Goal: Information Seeking & Learning: Learn about a topic

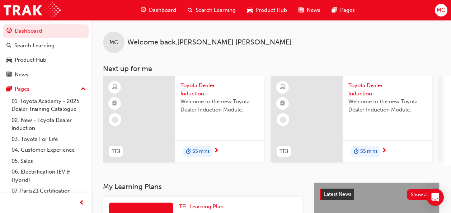
click at [195, 150] on span "55 mins" at bounding box center [200, 152] width 17 height 8
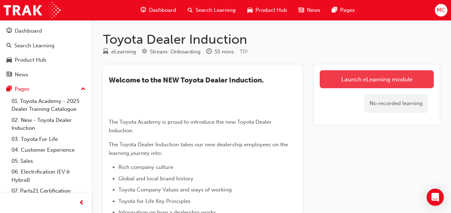
click at [366, 78] on link "Launch eLearning module" at bounding box center [377, 79] width 114 height 18
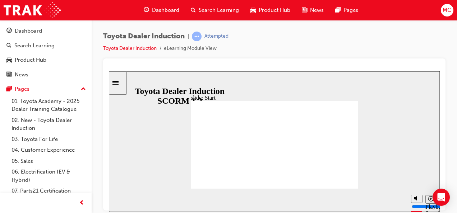
click at [282, 197] on section "Playback Speed 2 1.75 1.5 1.25" at bounding box center [274, 200] width 331 height 23
click at [427, 200] on button "Playback speed" at bounding box center [430, 199] width 11 height 9
click at [429, 199] on icon "Playback speed" at bounding box center [430, 198] width 5 height 5
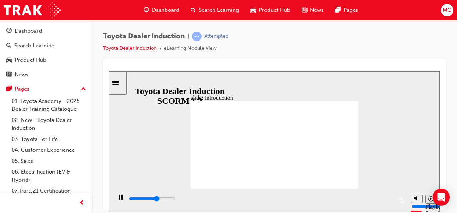
click at [431, 201] on icon "Playback speed" at bounding box center [430, 198] width 5 height 5
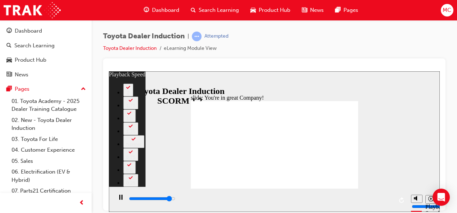
type input "6900"
type input "0"
type input "7300"
type input "0"
type input "7500"
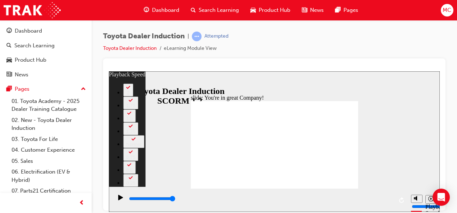
type input "156"
click at [350, 189] on div "playback controls" at bounding box center [259, 200] width 295 height 23
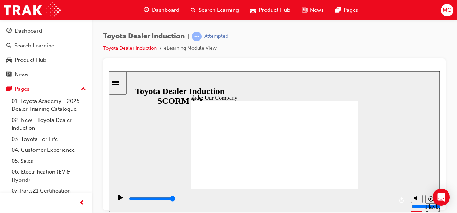
drag, startPoint x: 225, startPoint y: 172, endPoint x: 235, endPoint y: 171, distance: 10.1
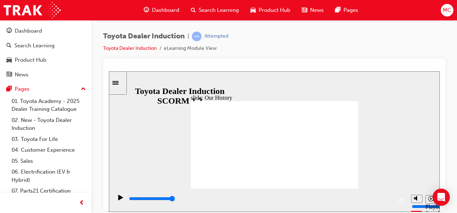
drag, startPoint x: 226, startPoint y: 171, endPoint x: 231, endPoint y: 170, distance: 5.1
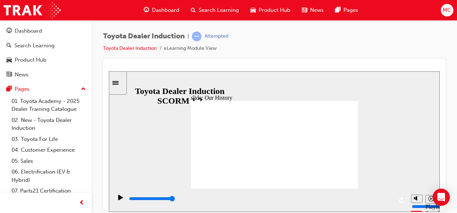
drag, startPoint x: 228, startPoint y: 169, endPoint x: 238, endPoint y: 157, distance: 15.9
drag, startPoint x: 236, startPoint y: 147, endPoint x: 242, endPoint y: 149, distance: 6.4
drag, startPoint x: 230, startPoint y: 171, endPoint x: 239, endPoint y: 169, distance: 8.7
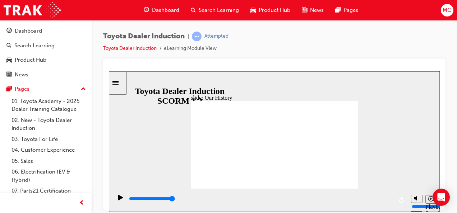
click at [325, 189] on div "playback controls" at bounding box center [259, 200] width 295 height 23
click at [401, 199] on icon "Replay (Ctrl+Alt+R)" at bounding box center [401, 200] width 5 height 6
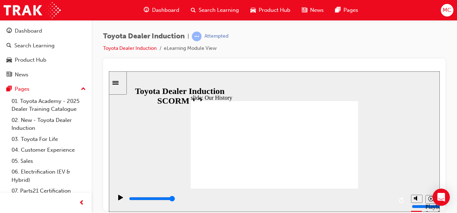
drag, startPoint x: 227, startPoint y: 170, endPoint x: 248, endPoint y: 168, distance: 21.2
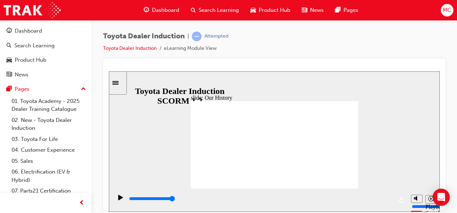
type input "8300"
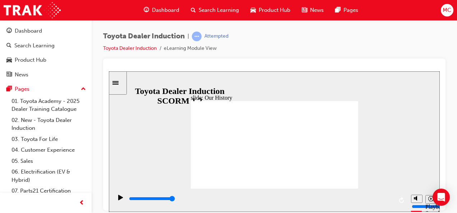
drag, startPoint x: 295, startPoint y: 168, endPoint x: 292, endPoint y: 175, distance: 6.9
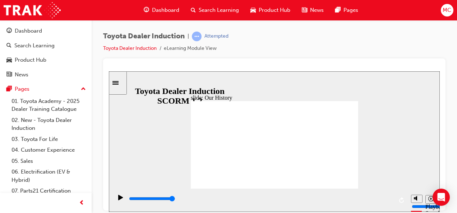
type input "3"
drag, startPoint x: 226, startPoint y: 171, endPoint x: 313, endPoint y: 189, distance: 89.4
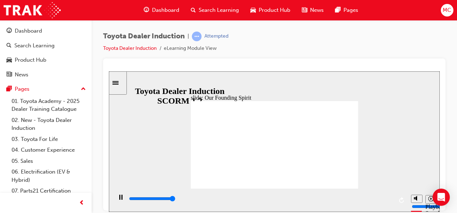
type input "7500"
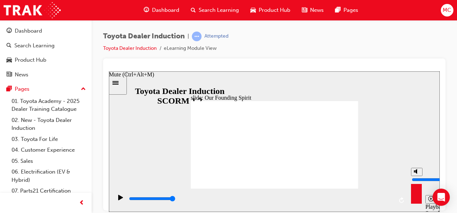
drag, startPoint x: 415, startPoint y: 171, endPoint x: 407, endPoint y: 169, distance: 8.2
type input "10"
click at [417, 177] on input "volume" at bounding box center [435, 180] width 46 height 6
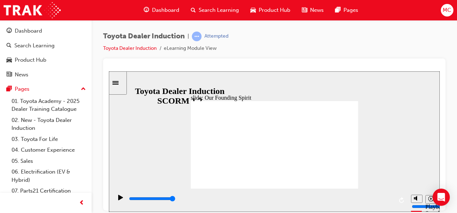
click at [134, 78] on div "0:18 / 0:24" at bounding box center [121, 74] width 25 height 6
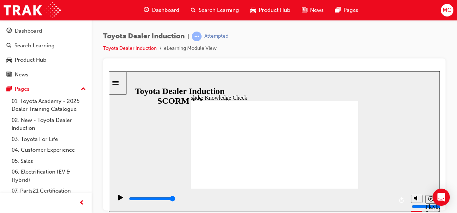
type input "5000"
radio input "true"
type input "5000"
radio input "true"
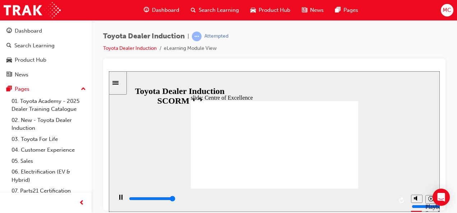
type input "15300"
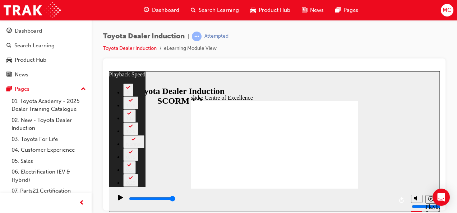
type input "248"
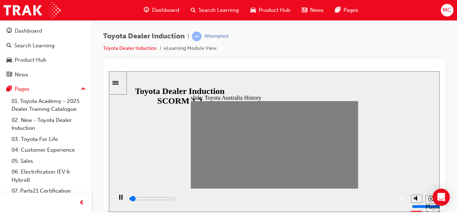
drag, startPoint x: 196, startPoint y: 144, endPoint x: 203, endPoint y: 144, distance: 7.5
drag, startPoint x: 206, startPoint y: 143, endPoint x: 211, endPoint y: 149, distance: 7.6
drag, startPoint x: 214, startPoint y: 145, endPoint x: 218, endPoint y: 146, distance: 4.5
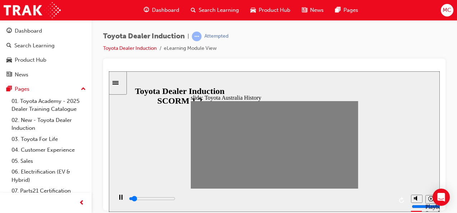
drag, startPoint x: 217, startPoint y: 144, endPoint x: 223, endPoint y: 149, distance: 8.2
drag, startPoint x: 225, startPoint y: 144, endPoint x: 235, endPoint y: 147, distance: 10.1
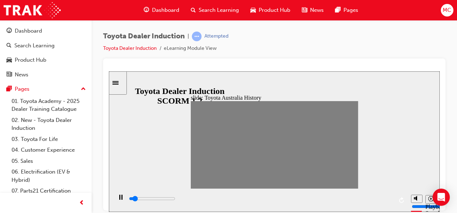
drag, startPoint x: 234, startPoint y: 144, endPoint x: 242, endPoint y: 147, distance: 7.9
drag, startPoint x: 242, startPoint y: 145, endPoint x: 248, endPoint y: 146, distance: 6.2
drag, startPoint x: 249, startPoint y: 147, endPoint x: 256, endPoint y: 149, distance: 7.3
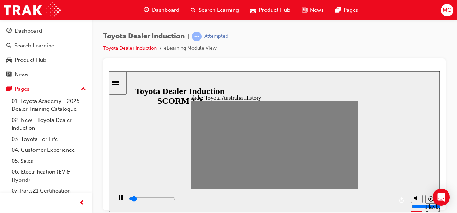
drag, startPoint x: 256, startPoint y: 145, endPoint x: 263, endPoint y: 146, distance: 6.8
drag, startPoint x: 265, startPoint y: 144, endPoint x: 271, endPoint y: 144, distance: 6.5
drag, startPoint x: 273, startPoint y: 144, endPoint x: 279, endPoint y: 147, distance: 6.9
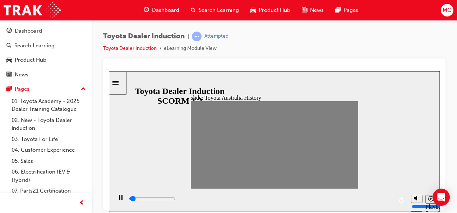
drag, startPoint x: 282, startPoint y: 144, endPoint x: 287, endPoint y: 145, distance: 5.5
drag, startPoint x: 286, startPoint y: 144, endPoint x: 291, endPoint y: 148, distance: 6.3
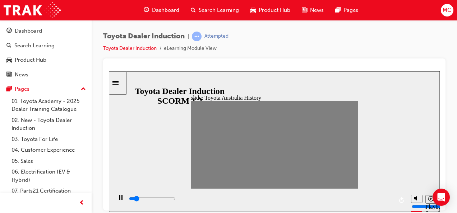
drag, startPoint x: 298, startPoint y: 142, endPoint x: 308, endPoint y: 144, distance: 10.2
drag, startPoint x: 305, startPoint y: 144, endPoint x: 317, endPoint y: 145, distance: 11.5
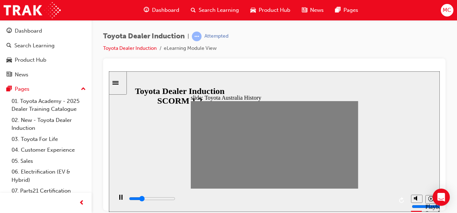
drag, startPoint x: 316, startPoint y: 143, endPoint x: 313, endPoint y: 145, distance: 4.0
drag, startPoint x: 317, startPoint y: 144, endPoint x: 314, endPoint y: 147, distance: 4.1
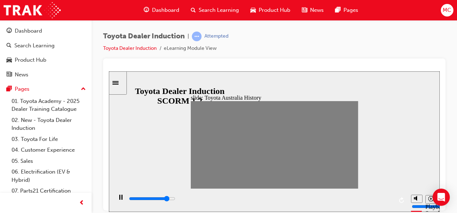
type input "100"
type input "15"
type input "100"
type input "16"
drag, startPoint x: 312, startPoint y: 144, endPoint x: 317, endPoint y: 144, distance: 5.0
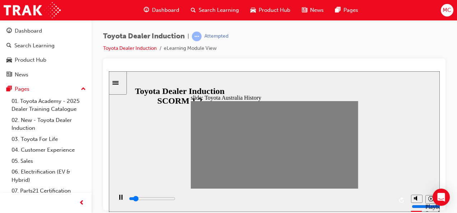
drag, startPoint x: 320, startPoint y: 144, endPoint x: 329, endPoint y: 147, distance: 8.7
drag, startPoint x: 319, startPoint y: 147, endPoint x: 324, endPoint y: 145, distance: 5.3
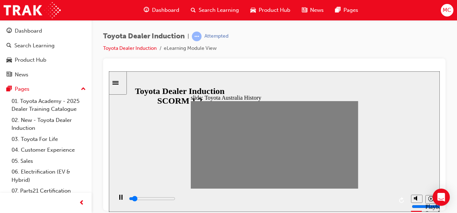
drag, startPoint x: 326, startPoint y: 144, endPoint x: 332, endPoint y: 145, distance: 6.1
drag, startPoint x: 334, startPoint y: 145, endPoint x: 340, endPoint y: 146, distance: 5.8
drag, startPoint x: 343, startPoint y: 144, endPoint x: 350, endPoint y: 144, distance: 7.2
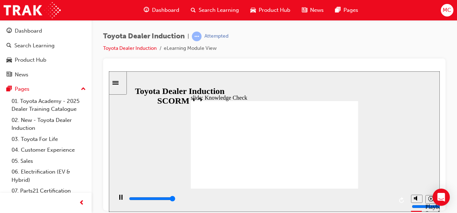
type input "5000"
radio input "true"
type input "5000"
radio input "true"
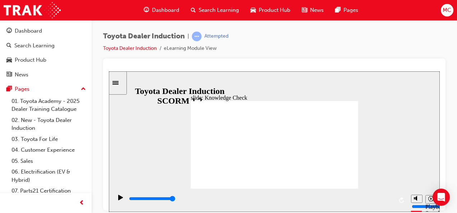
type input "2800"
radio input "true"
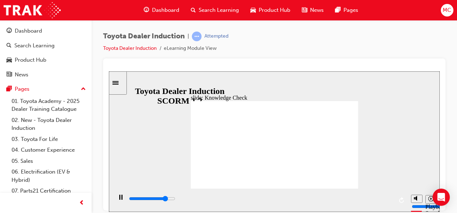
type input "2500"
radio input "true"
drag, startPoint x: 287, startPoint y: 147, endPoint x: 283, endPoint y: 150, distance: 5.8
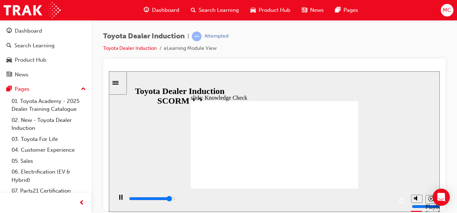
type input "4600"
radio input "false"
radio input "true"
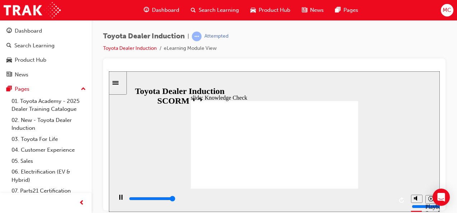
type input "5000"
radio input "true"
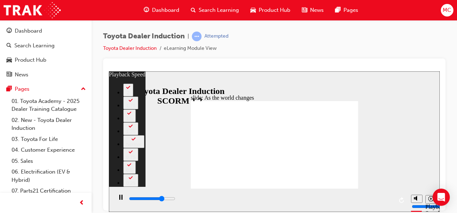
type input "6800"
type input "0"
type input "7200"
type input "0"
type input "7600"
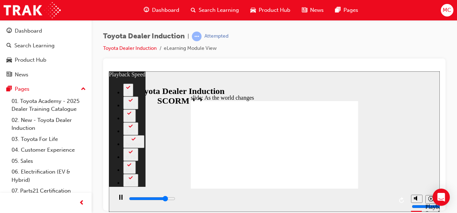
type input "1"
type input "8000"
type input "1"
type input "8400"
type input "2"
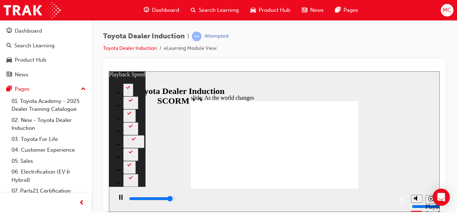
type input "8800"
type input "2"
type input "9200"
type input "2"
type input "9200"
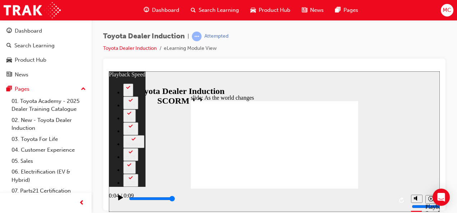
type input "7"
type input "4400"
type input "128"
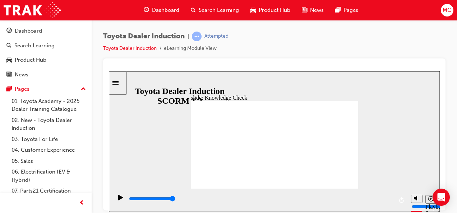
click at [134, 78] on div "0:21 / 0:59" at bounding box center [121, 74] width 25 height 6
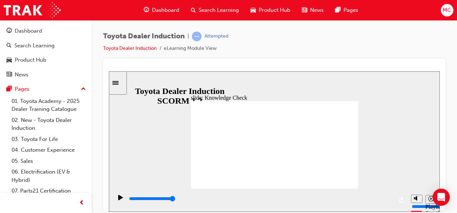
type input "5000"
type input "happiness"
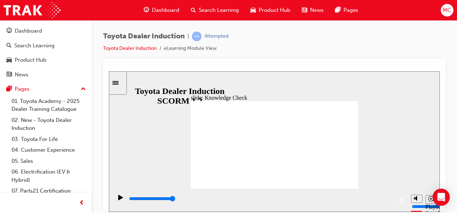
type input "happiness"
type input "4000"
type input "inspired"
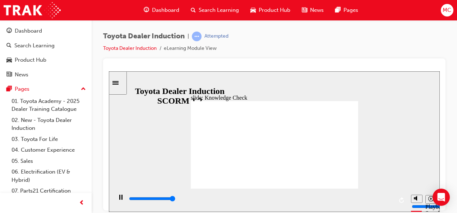
type input "5000"
type input "inspired"
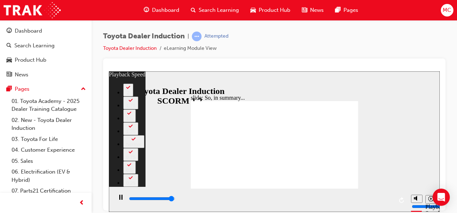
type input "6400"
type input "0"
type input "6500"
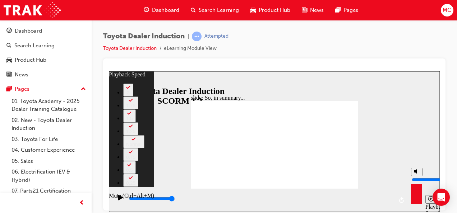
type input "12"
type input "5"
type input "12"
type input "5"
type input "12"
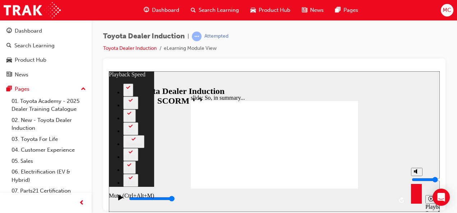
type input "5"
click at [415, 178] on input "volume" at bounding box center [435, 180] width 46 height 6
type input "19"
type input "0"
type input "19"
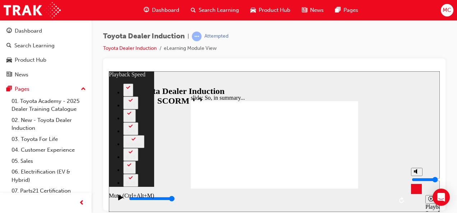
type input "0"
type input "19"
type input "0"
click at [415, 182] on input "volume" at bounding box center [435, 180] width 46 height 6
type input "20"
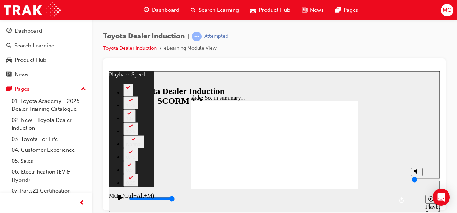
type input "1"
type input "20"
type input "1"
type input "21"
drag, startPoint x: 415, startPoint y: 189, endPoint x: 416, endPoint y: 185, distance: 4.0
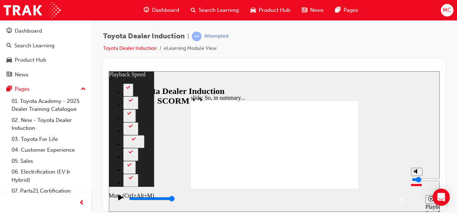
type input "1"
click at [416, 182] on input "volume" at bounding box center [435, 180] width 46 height 6
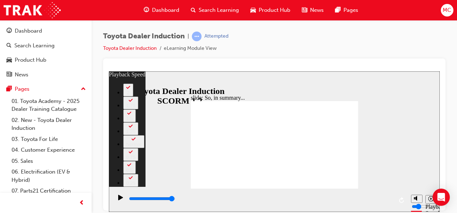
type input "128"
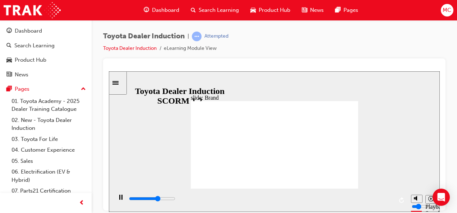
type input "3100"
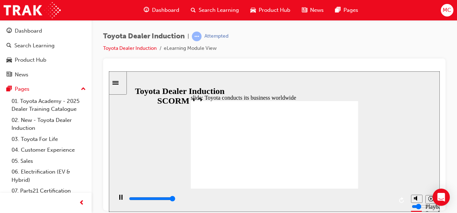
type input "18300"
drag, startPoint x: 414, startPoint y: 186, endPoint x: 410, endPoint y: 164, distance: 21.9
type input "10"
click at [418, 177] on input "volume" at bounding box center [435, 180] width 46 height 6
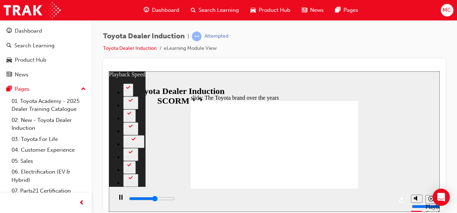
type input "4800"
type input "0"
type input "5100"
type input "0"
type input "5500"
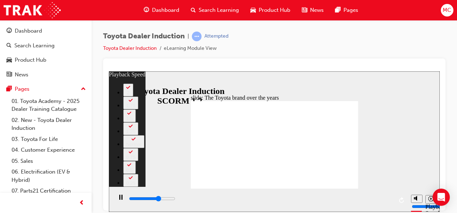
type input "1"
type input "5900"
type input "1"
type input "6300"
type input "2"
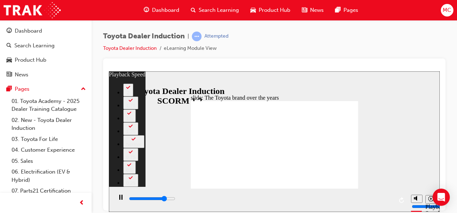
type input "6700"
type input "2"
type input "7100"
type input "2"
type input "7100"
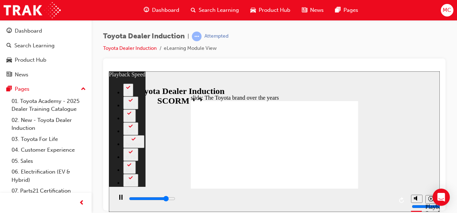
type input "2"
type input "7500"
type input "3"
type input "7900"
type input "3"
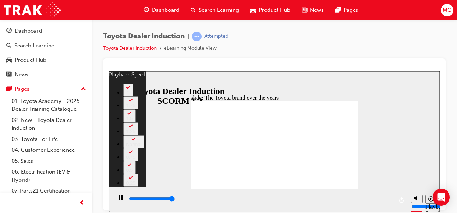
type input "8300"
type input "4"
type input "8400"
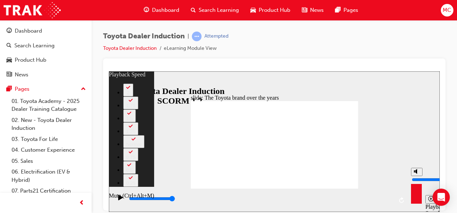
type input "102"
type input "7"
type input "102"
type input "7"
type input "102"
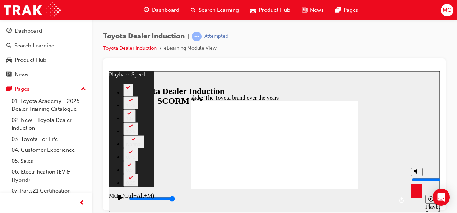
type input "7"
click at [414, 177] on input "volume" at bounding box center [435, 180] width 46 height 6
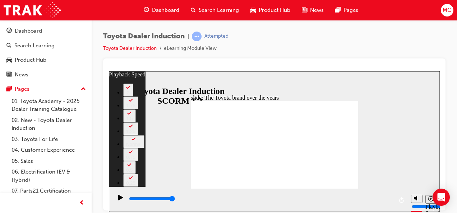
type input "165"
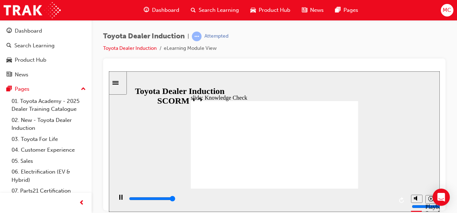
type input "5000"
radio input "true"
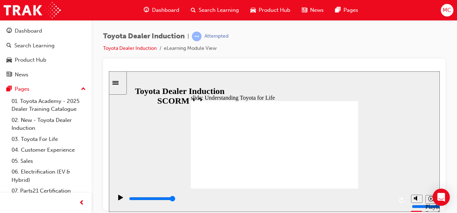
drag, startPoint x: 335, startPoint y: 199, endPoint x: 395, endPoint y: 196, distance: 59.7
click at [395, 197] on div "playback controls" at bounding box center [259, 200] width 295 height 23
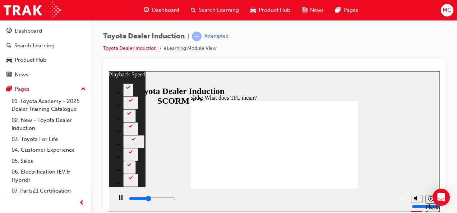
type input "4400"
type input "0"
type input "4700"
type input "0"
type input "5100"
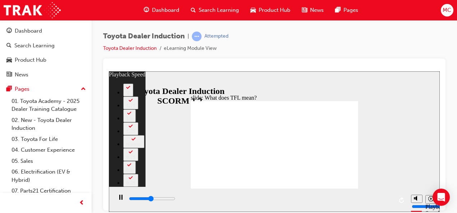
type input "1"
type input "5500"
type input "1"
type input "5900"
type input "2"
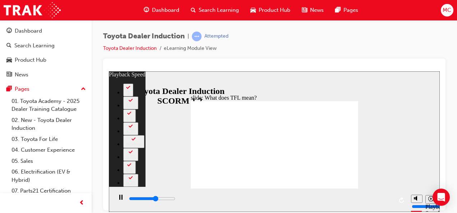
type input "6300"
type input "2"
type input "6700"
type input "2"
type input "7100"
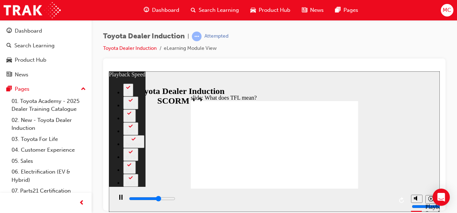
type input "3"
type input "7500"
type input "3"
type input "7900"
type input "4"
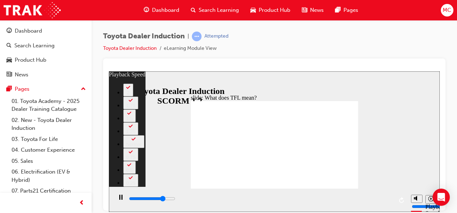
type input "8300"
type input "4"
type input "8700"
type input "4"
type input "9100"
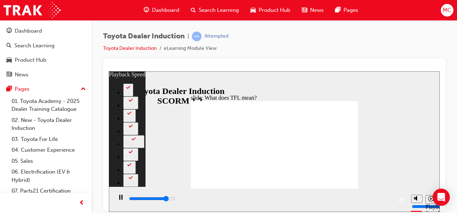
type input "5"
type input "9500"
type input "5"
type input "9900"
type input "6"
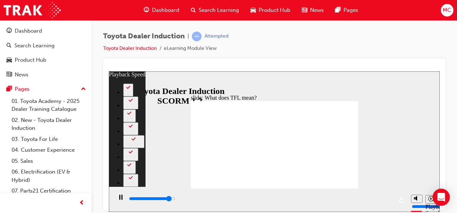
type input "9900"
type input "6"
type input "10300"
type input "6"
type input "10700"
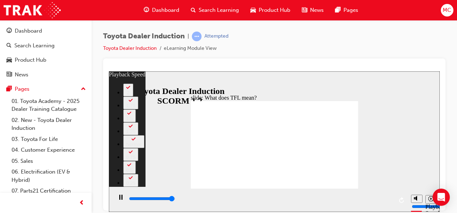
type input "6"
type input "10800"
drag, startPoint x: 459, startPoint y: 283, endPoint x: 272, endPoint y: 178, distance: 214.0
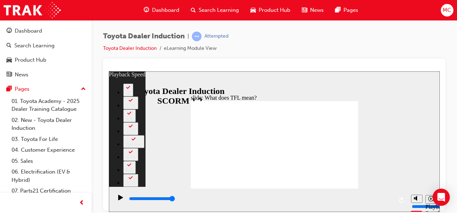
type input "139"
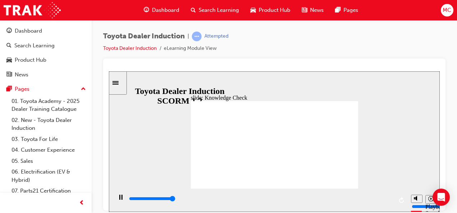
type input "5000"
radio input "true"
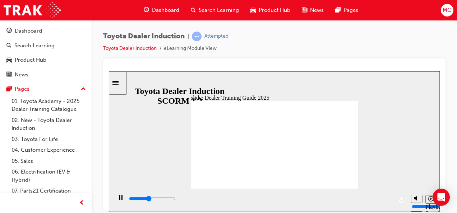
type input "5000"
radio input "true"
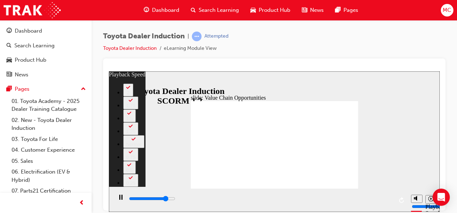
type input "9400"
type input "0"
type input "9800"
type input "0"
type input "10200"
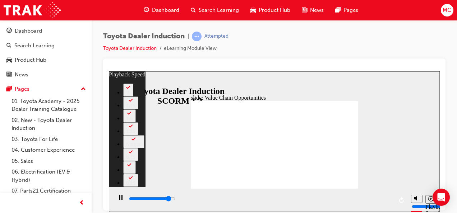
type input "1"
type input "10600"
type input "1"
type input "11000"
type input "2"
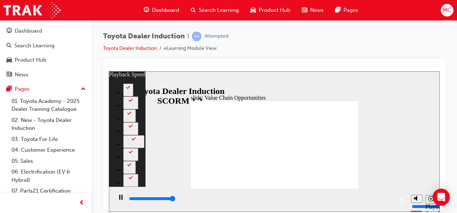
type input "11300"
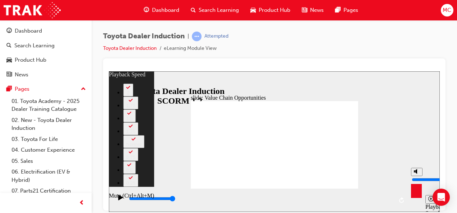
type input "31"
type input "4"
type input "32"
type input "4"
type input "32"
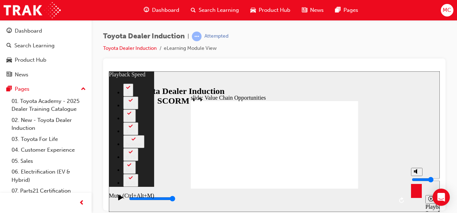
type input "4"
click at [417, 181] on input "volume" at bounding box center [435, 180] width 46 height 6
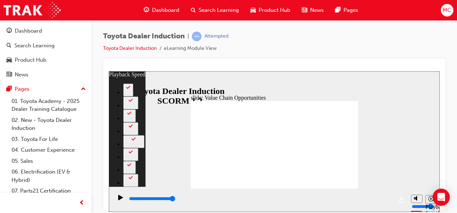
type input "64"
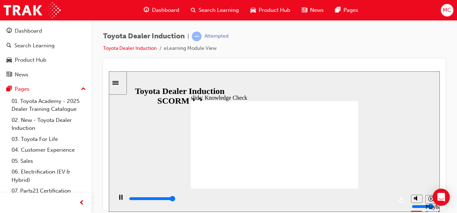
type input "5000"
radio input "true"
click at [341, 93] on div "slide: Knowledge Check Rectangle 1 BACK BACK SUBMIT SUBMIT Knowledge Check Is t…" at bounding box center [274, 141] width 331 height 141
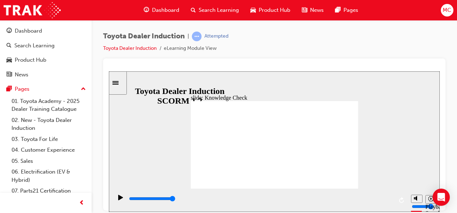
type input "5000"
radio input "true"
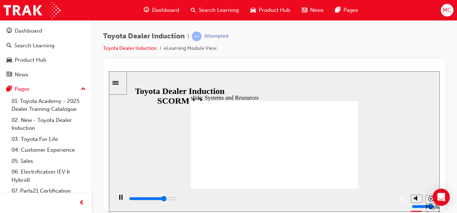
drag, startPoint x: 352, startPoint y: 183, endPoint x: 348, endPoint y: 181, distance: 4.5
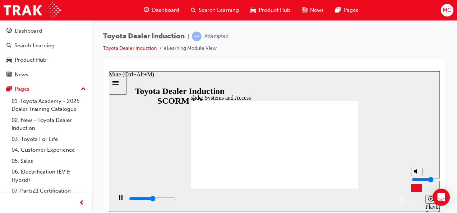
type input "7500"
type input "0"
type input "7600"
type input "1"
type input "7600"
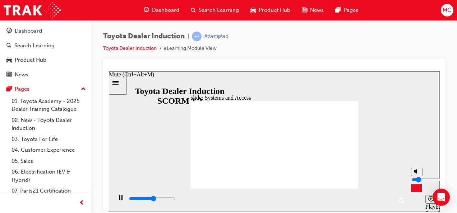
type input "3"
type input "7600"
type input "6"
type input "7700"
type input "10"
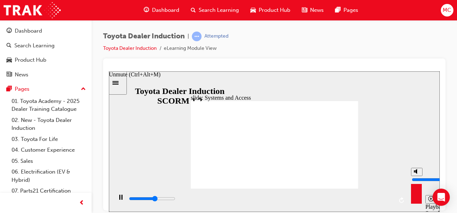
type input "8100"
drag, startPoint x: 412, startPoint y: 186, endPoint x: 425, endPoint y: 144, distance: 43.9
type input "10"
click at [425, 177] on input "volume" at bounding box center [435, 180] width 46 height 6
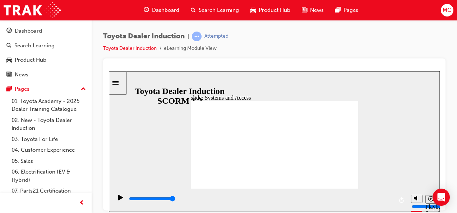
drag, startPoint x: 344, startPoint y: 180, endPoint x: 344, endPoint y: 198, distance: 18.3
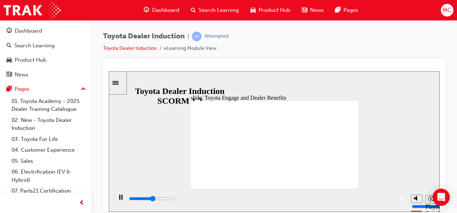
click at [344, 197] on div "slide: Toyota Engage and Dealer Benefits Toyota Engage and Dealer Benefits BACK…" at bounding box center [274, 141] width 331 height 141
drag, startPoint x: 345, startPoint y: 178, endPoint x: 348, endPoint y: 182, distance: 4.2
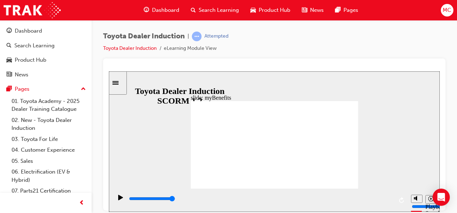
type input "5000"
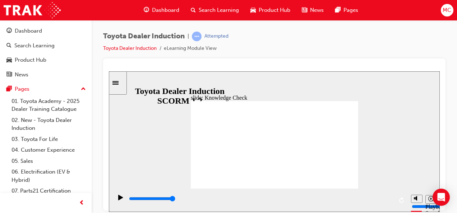
type input "engage portal"
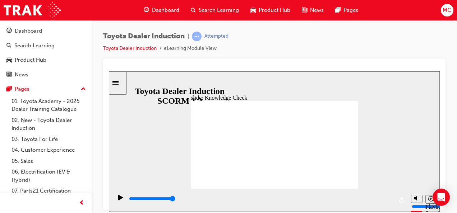
type input "engage portal"
type input "800"
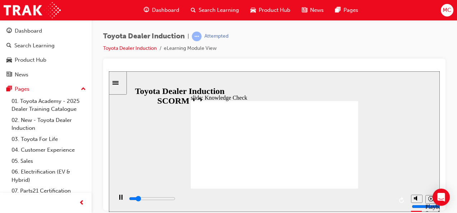
type input "engage portal"
type input "5000"
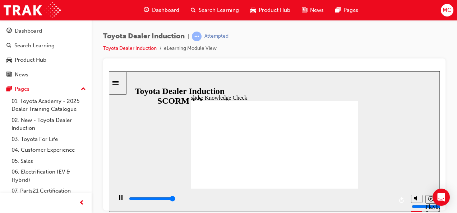
drag, startPoint x: 274, startPoint y: 144, endPoint x: 205, endPoint y: 142, distance: 69.3
type input "eng"
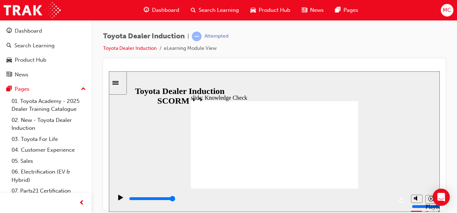
type input "en"
type input "e"
type input "t"
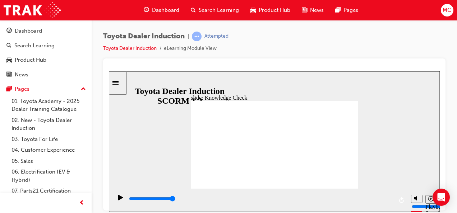
type input "t"
type input "to"
type input "toy"
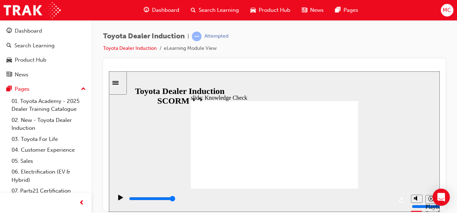
type input "toyo"
type input "toyot"
type input "toyota"
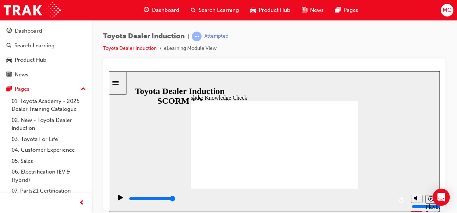
type input "toyota"
type input "toyota a"
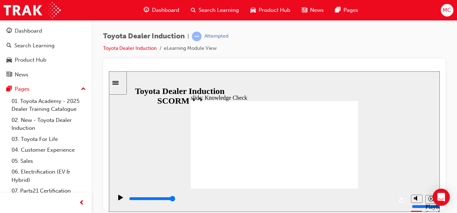
type input "toyota ac"
type input "toyota acc"
type input "toyota acce"
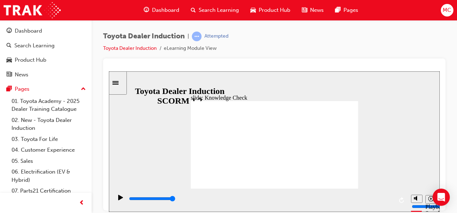
type input "toyota acce"
type input "toyota accew"
type input "toyota acce"
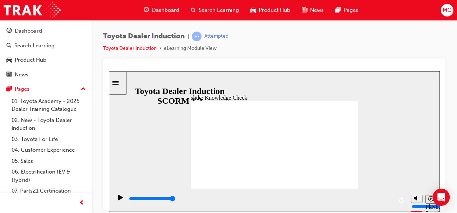
type input "toyota acces"
type input "toyota access"
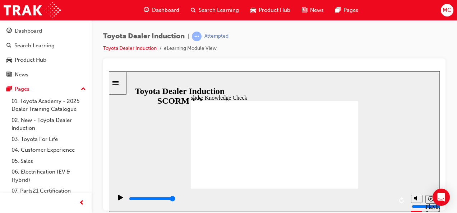
type input "toyota access"
type input "toyota access a"
type input "toyota access ap"
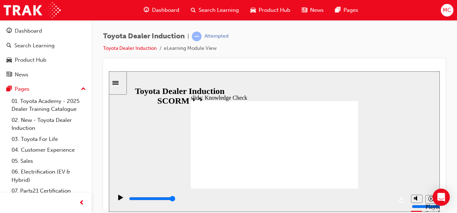
type input "toyota access app"
drag, startPoint x: 264, startPoint y: 4, endPoint x: 170, endPoint y: -27, distance: 98.7
click at [170, 71] on html "slide: Knowledge Check Rectangle 1 BACK BACK SUBMIT SUBMIT Knowledge Check Fill…" at bounding box center [274, 141] width 331 height 141
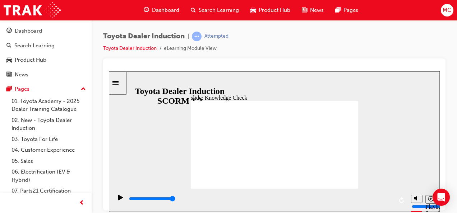
drag, startPoint x: 364, startPoint y: 92, endPoint x: 361, endPoint y: 92, distance: 3.6
click at [361, 92] on div "slide: Knowledge Check Rectangle 1 BACK BACK SUBMIT SUBMIT Knowledge Check Fill…" at bounding box center [274, 141] width 331 height 141
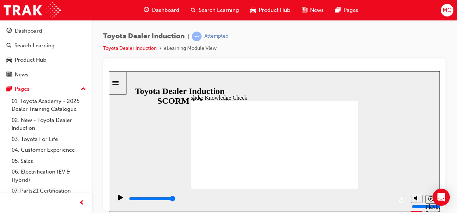
type input "toyota access app"
type input "800"
type input "toyota access app"
type input "5000"
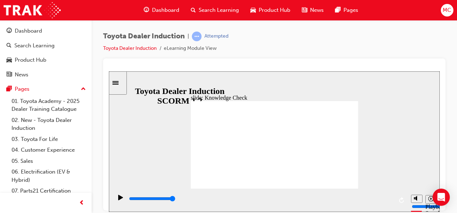
drag, startPoint x: 264, startPoint y: 146, endPoint x: 219, endPoint y: 143, distance: 45.0
type input "t"
type input "tT"
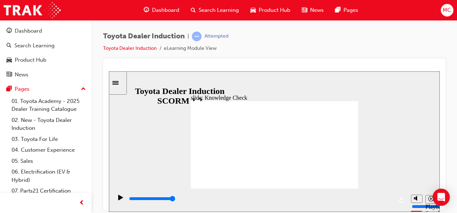
type input "tT"
type input "tTo"
type input "tToy"
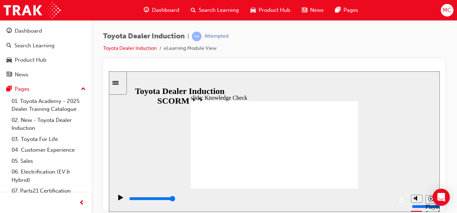
type input "tTo"
type input "tT"
type input "t"
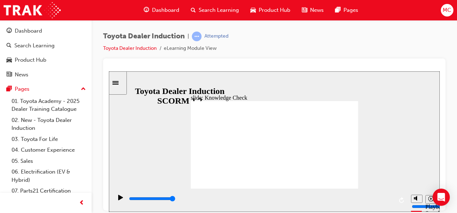
type input "t"
type input "T"
type input "To"
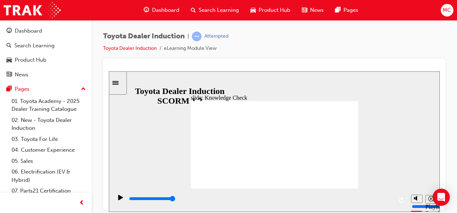
type input "Tot"
type input "To"
type input "Toy"
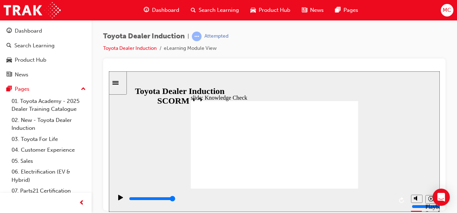
type input "Toy"
type input "Toyo"
type input "Toyot"
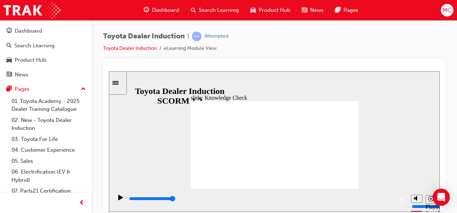
type input "Toyota"
drag, startPoint x: 266, startPoint y: 155, endPoint x: 214, endPoint y: 183, distance: 59.8
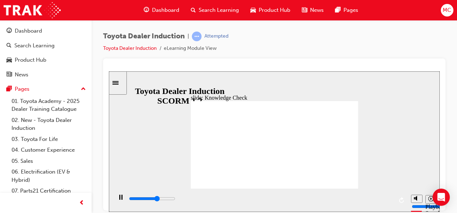
click input "Toyota engage app\"
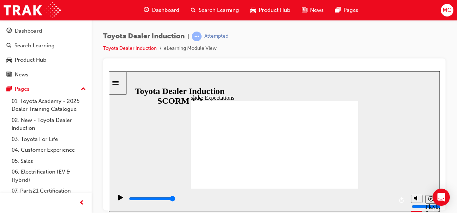
drag, startPoint x: 297, startPoint y: 166, endPoint x: 306, endPoint y: 158, distance: 10.9
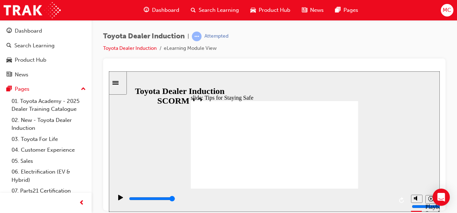
type input "4600"
checkbox input "true"
type input "5000"
checkbox input "true"
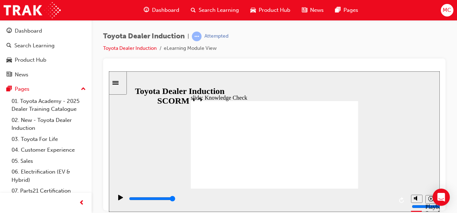
checkbox input "true"
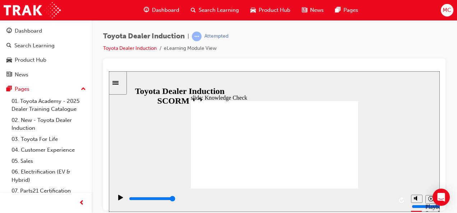
type input "5000"
radio input "true"
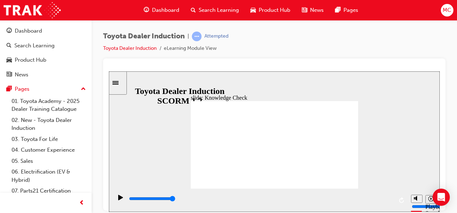
type input "5000"
checkbox input "false"
checkbox input "true"
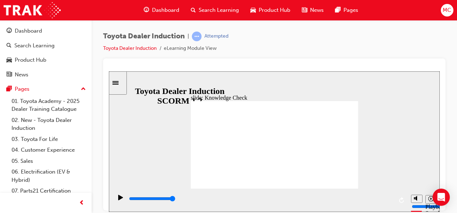
checkbox input "true"
type input "5000"
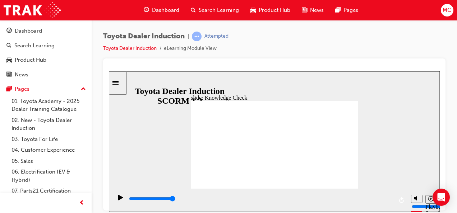
checkbox input "true"
drag, startPoint x: 254, startPoint y: 164, endPoint x: 251, endPoint y: 161, distance: 4.1
checkbox input "true"
drag, startPoint x: 246, startPoint y: 147, endPoint x: 244, endPoint y: 138, distance: 9.2
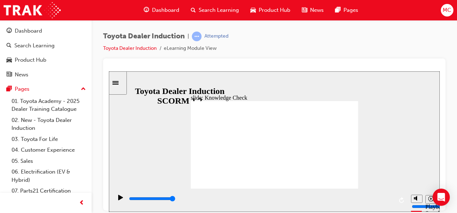
checkbox input "false"
type input "2100"
checkbox input "true"
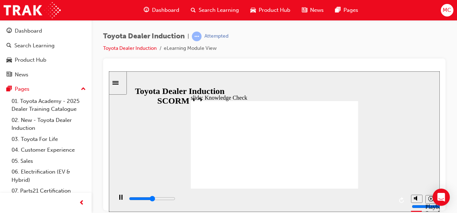
drag, startPoint x: 245, startPoint y: 140, endPoint x: 245, endPoint y: 145, distance: 5.0
type input "2600"
checkbox input "true"
type input "3500"
checkbox input "true"
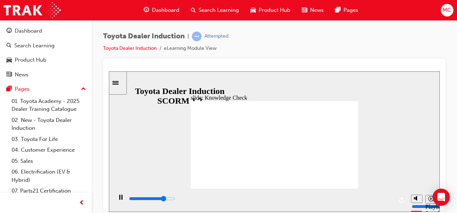
type input "4000"
checkbox input "true"
type input "5000"
checkbox input "false"
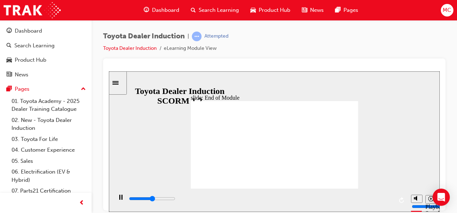
type input "3300"
checkbox input "true"
type input "4800"
checkbox input "true"
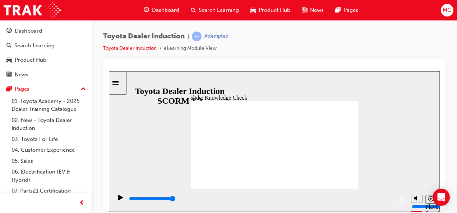
type input "1700"
checkbox input "true"
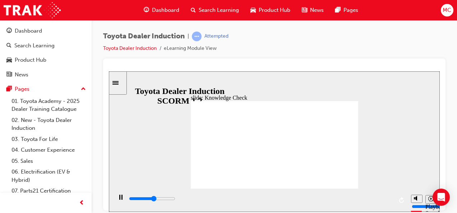
type input "2700"
checkbox input "true"
type input "3700"
checkbox input "true"
type input "4700"
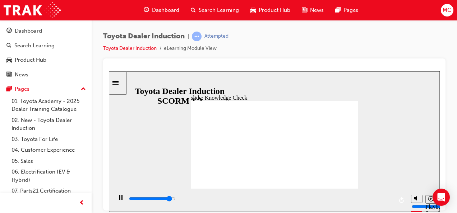
checkbox input "true"
type input "5000"
checkbox input "false"
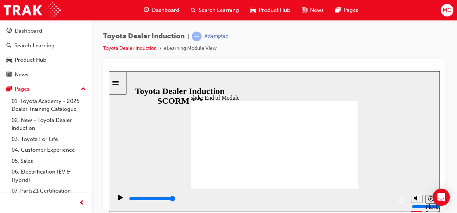
type input "2300"
checkbox input "true"
drag, startPoint x: 242, startPoint y: 160, endPoint x: 243, endPoint y: 152, distance: 8.0
type input "4000"
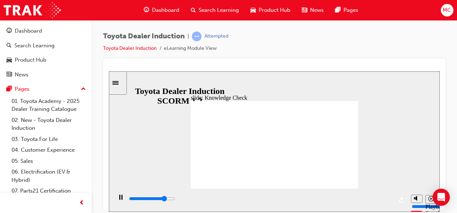
checkbox input "true"
type input "5000"
checkbox input "true"
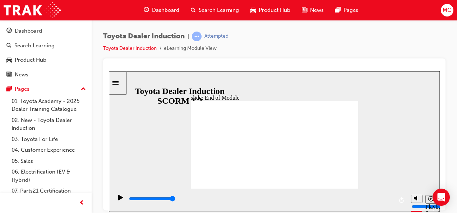
type input "3700"
checkbox input "true"
type input "5000"
checkbox input "false"
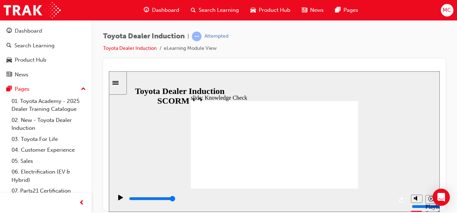
checkbox input "true"
drag, startPoint x: 343, startPoint y: 102, endPoint x: 345, endPoint y: 98, distance: 3.9
type input "2700"
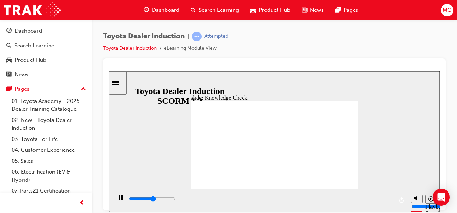
checkbox input "true"
type input "5000"
checkbox input "true"
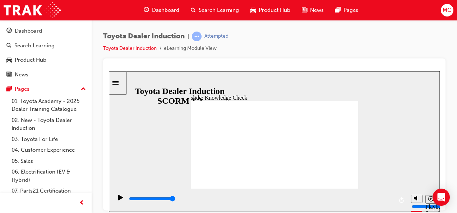
checkbox input "true"
type input "9900"
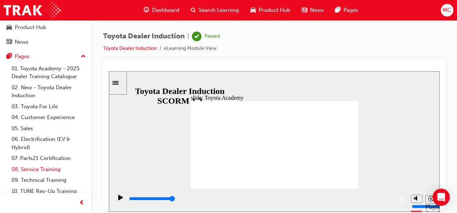
scroll to position [49, 0]
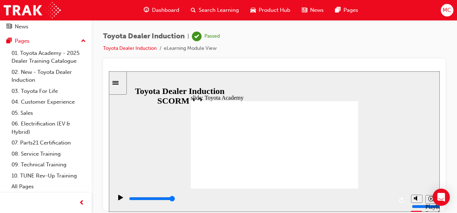
click at [450, 10] on span "MC" at bounding box center [446, 10] width 9 height 8
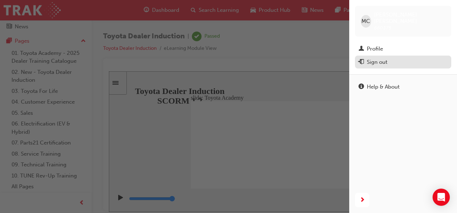
click at [404, 58] on div "Sign out" at bounding box center [402, 62] width 89 height 9
